Goal: Navigation & Orientation: Understand site structure

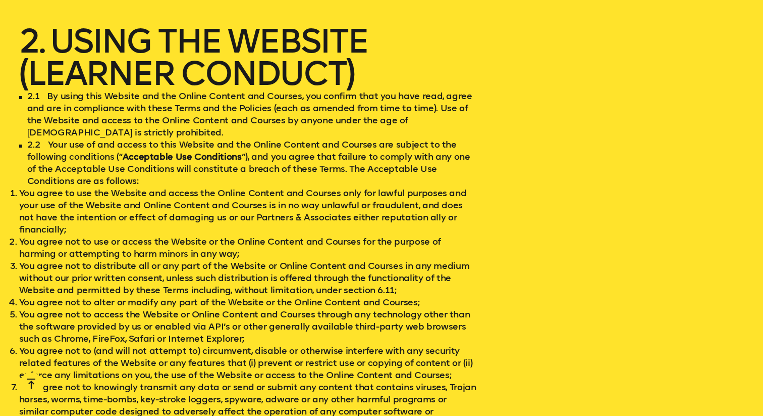
scroll to position [1127, 0]
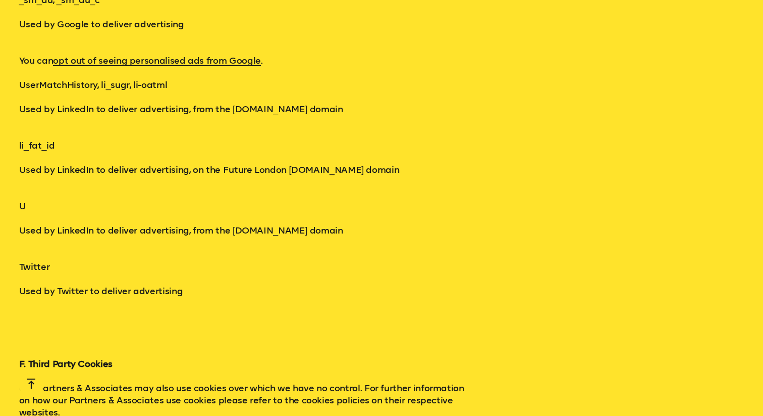
scroll to position [6754, 0]
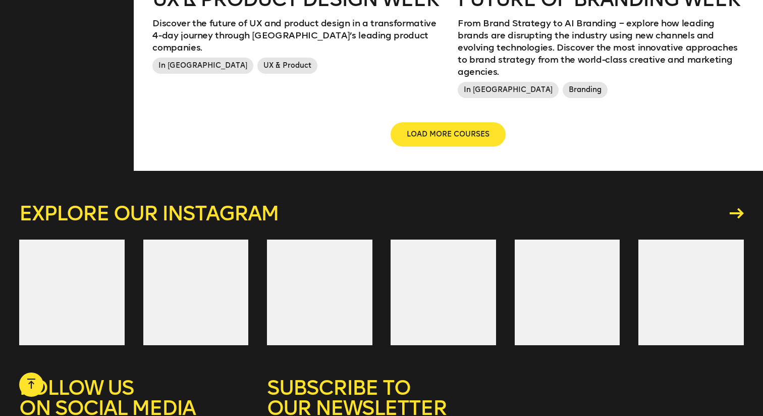
scroll to position [1527, 0]
